Goal: Task Accomplishment & Management: Complete application form

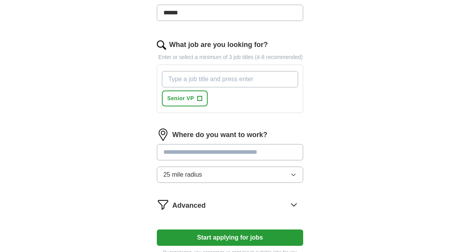
scroll to position [263, 0]
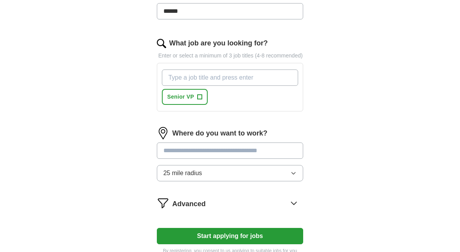
click at [193, 86] on input "What job are you looking for?" at bounding box center [230, 77] width 137 height 16
type input "director Federal sales, Federal Sales"
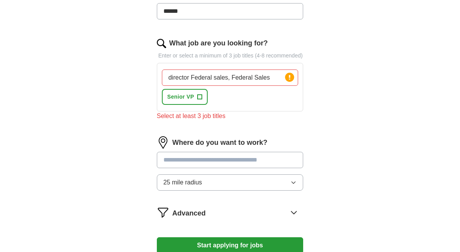
click at [190, 162] on input at bounding box center [230, 160] width 147 height 16
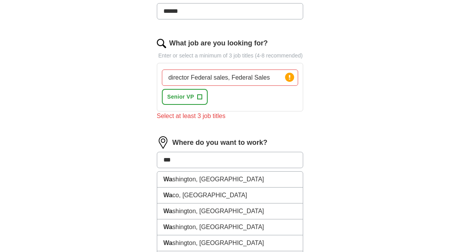
type input "**"
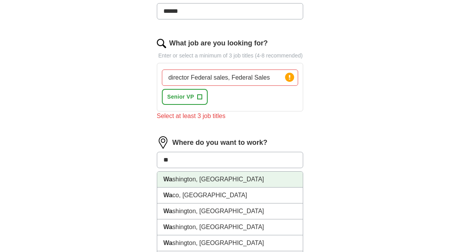
click at [210, 187] on li "Wa shington, [GEOGRAPHIC_DATA]" at bounding box center [230, 179] width 146 height 16
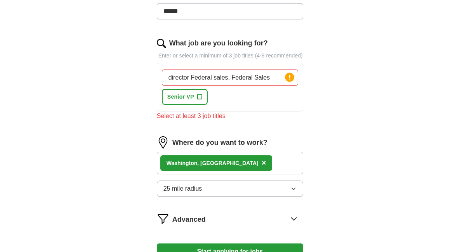
click at [242, 195] on button "25 mile radius" at bounding box center [230, 188] width 147 height 16
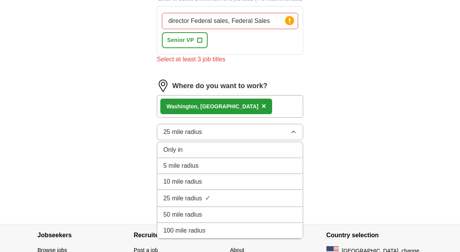
scroll to position [320, 0]
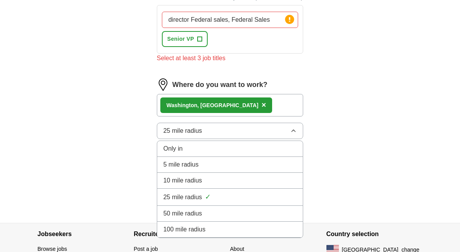
click at [232, 218] on div "50 mile radius" at bounding box center [229, 213] width 133 height 9
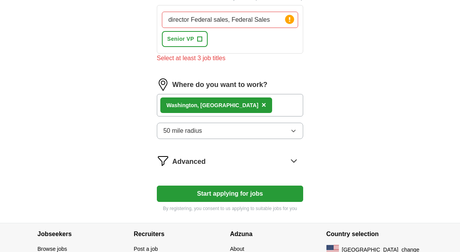
click at [272, 28] on input "director Federal sales, Federal Sales" at bounding box center [230, 20] width 137 height 16
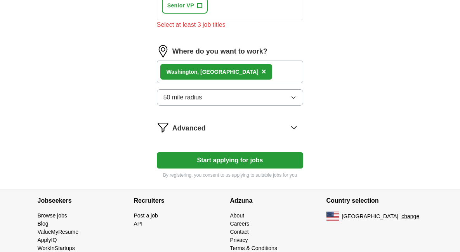
scroll to position [355, 0]
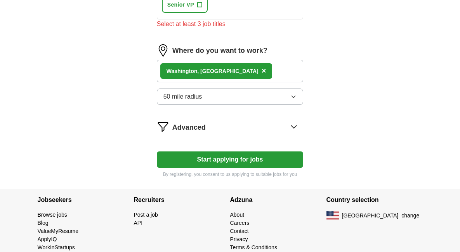
type input "director Federal sales, Federal Sales, public sector sales"
click at [295, 133] on icon at bounding box center [294, 126] width 12 height 12
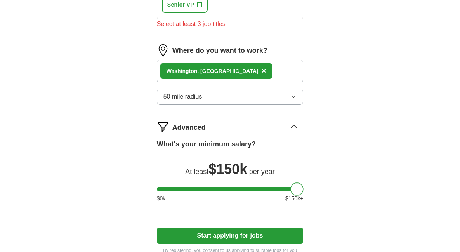
click at [297, 191] on div at bounding box center [230, 189] width 147 height 5
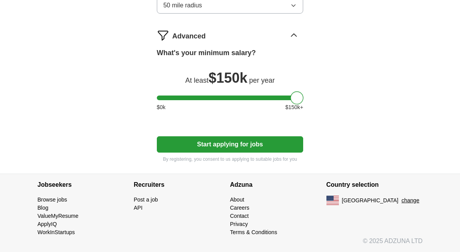
scroll to position [454, 0]
click at [271, 150] on button "Start applying for jobs" at bounding box center [230, 144] width 147 height 16
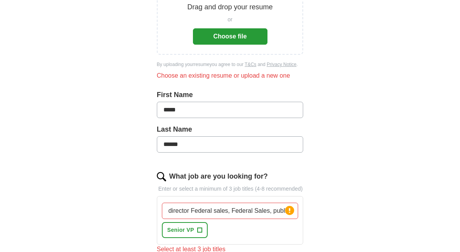
scroll to position [0, 0]
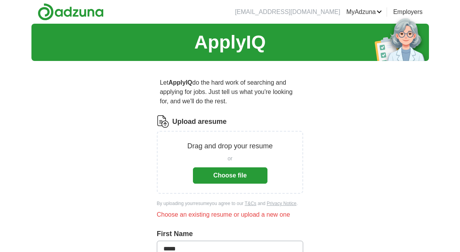
click at [255, 175] on button "Choose file" at bounding box center [230, 175] width 74 height 16
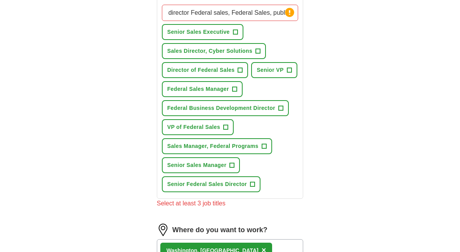
scroll to position [300, 0]
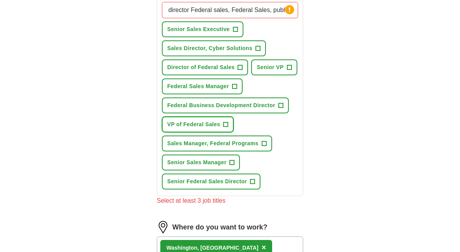
click at [227, 128] on span "+" at bounding box center [225, 124] width 5 height 6
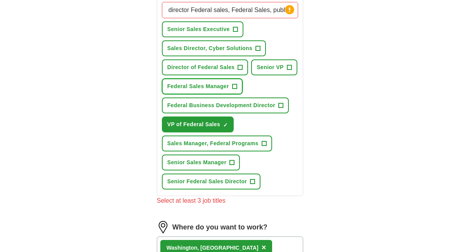
click at [235, 90] on span "+" at bounding box center [234, 86] width 5 height 6
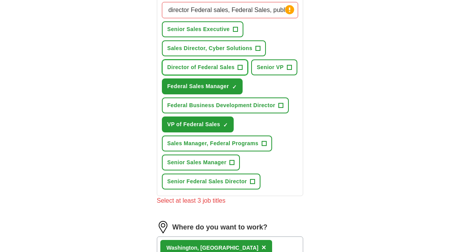
click at [241, 71] on span "+" at bounding box center [240, 67] width 5 height 6
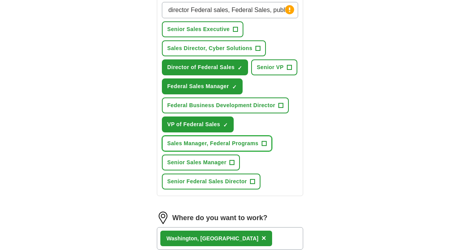
click at [267, 146] on span "+" at bounding box center [264, 143] width 5 height 5
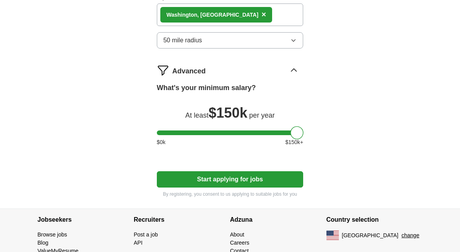
scroll to position [524, 0]
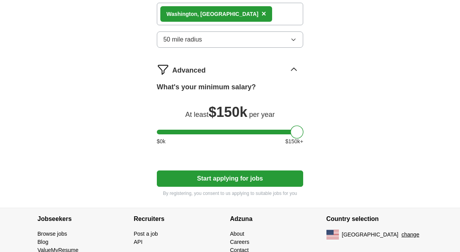
click at [258, 186] on button "Start applying for jobs" at bounding box center [230, 178] width 147 height 16
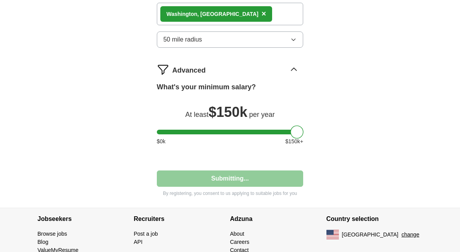
select select "**"
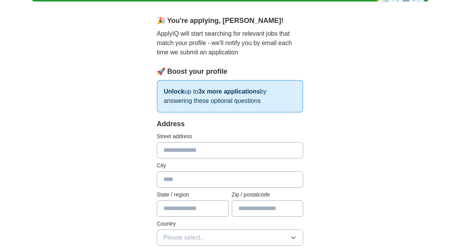
scroll to position [59, 0]
